Goal: Task Accomplishment & Management: Complete application form

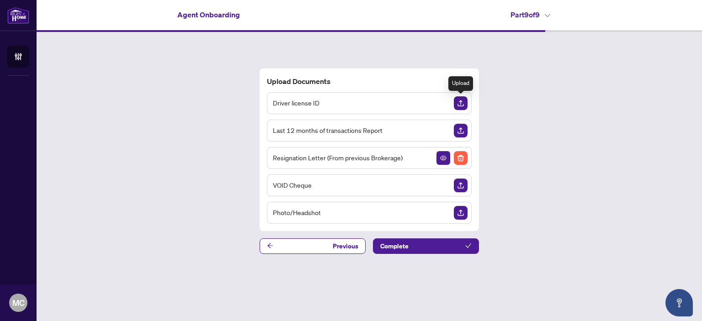
click at [462, 103] on img "Upload Document" at bounding box center [461, 103] width 14 height 14
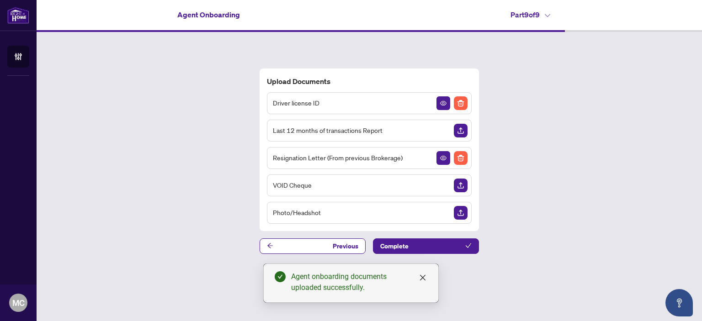
click at [273, 105] on span "Driver license ID" at bounding box center [296, 103] width 47 height 11
click at [338, 106] on div "Driver license ID" at bounding box center [369, 103] width 205 height 22
click at [415, 100] on div "Driver license ID" at bounding box center [369, 103] width 205 height 22
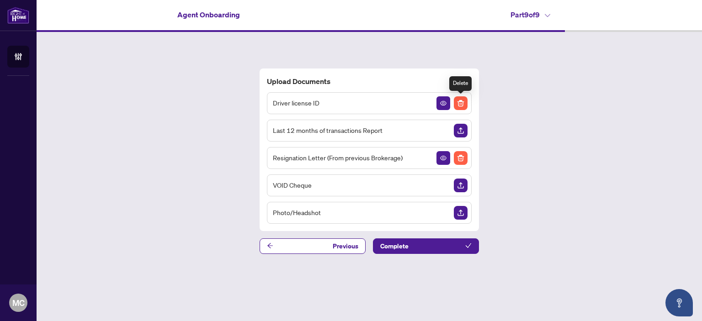
click at [459, 102] on img "Delete File" at bounding box center [461, 103] width 14 height 14
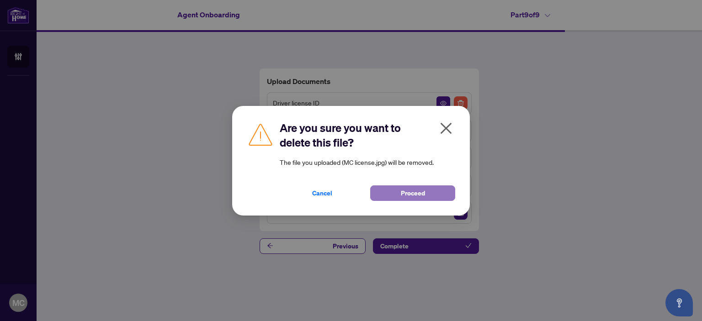
click at [405, 190] on span "Proceed" at bounding box center [413, 193] width 24 height 15
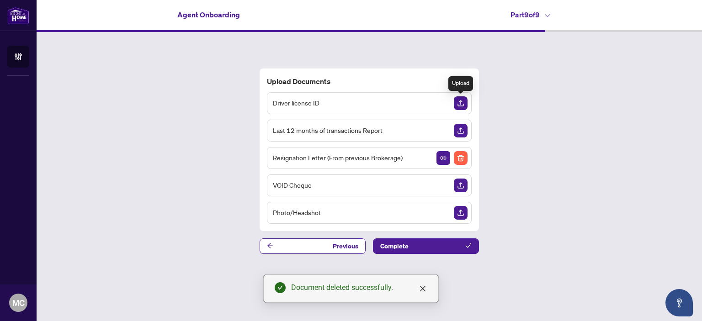
click at [460, 102] on img "Upload Document" at bounding box center [461, 103] width 14 height 14
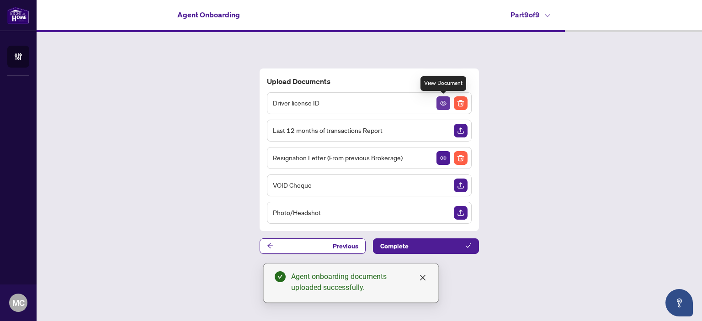
click at [443, 102] on icon "View Document" at bounding box center [443, 103] width 6 height 6
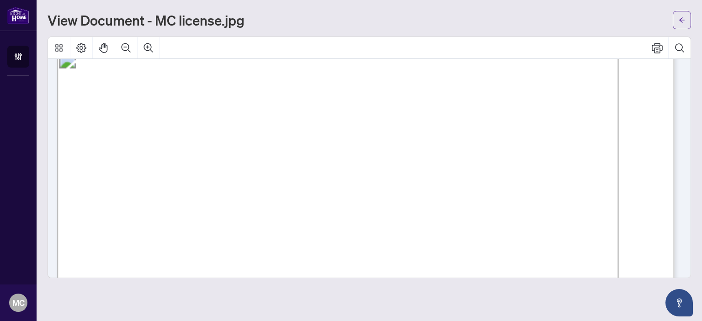
scroll to position [46, 0]
click at [680, 17] on icon "arrow-left" at bounding box center [681, 20] width 6 height 6
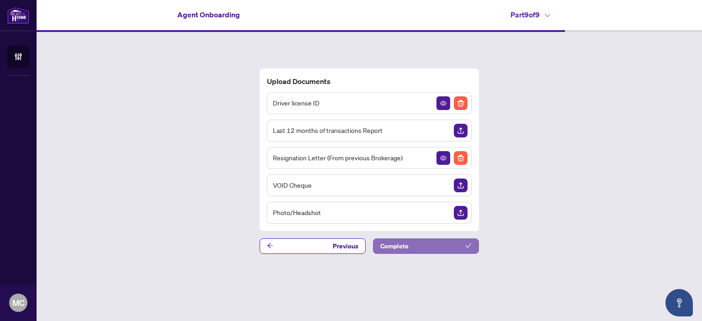
click at [399, 243] on span "Complete" at bounding box center [394, 246] width 28 height 15
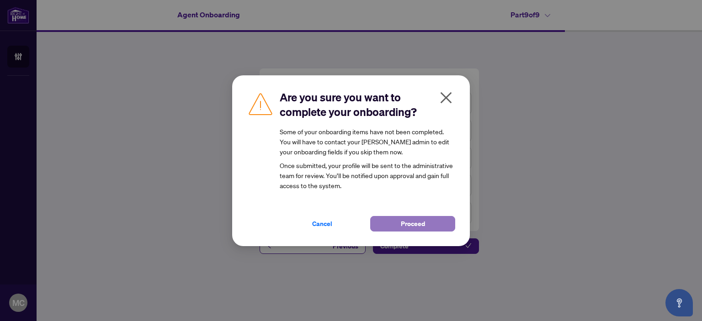
click at [413, 222] on span "Proceed" at bounding box center [413, 223] width 24 height 15
